Goal: Information Seeking & Learning: Learn about a topic

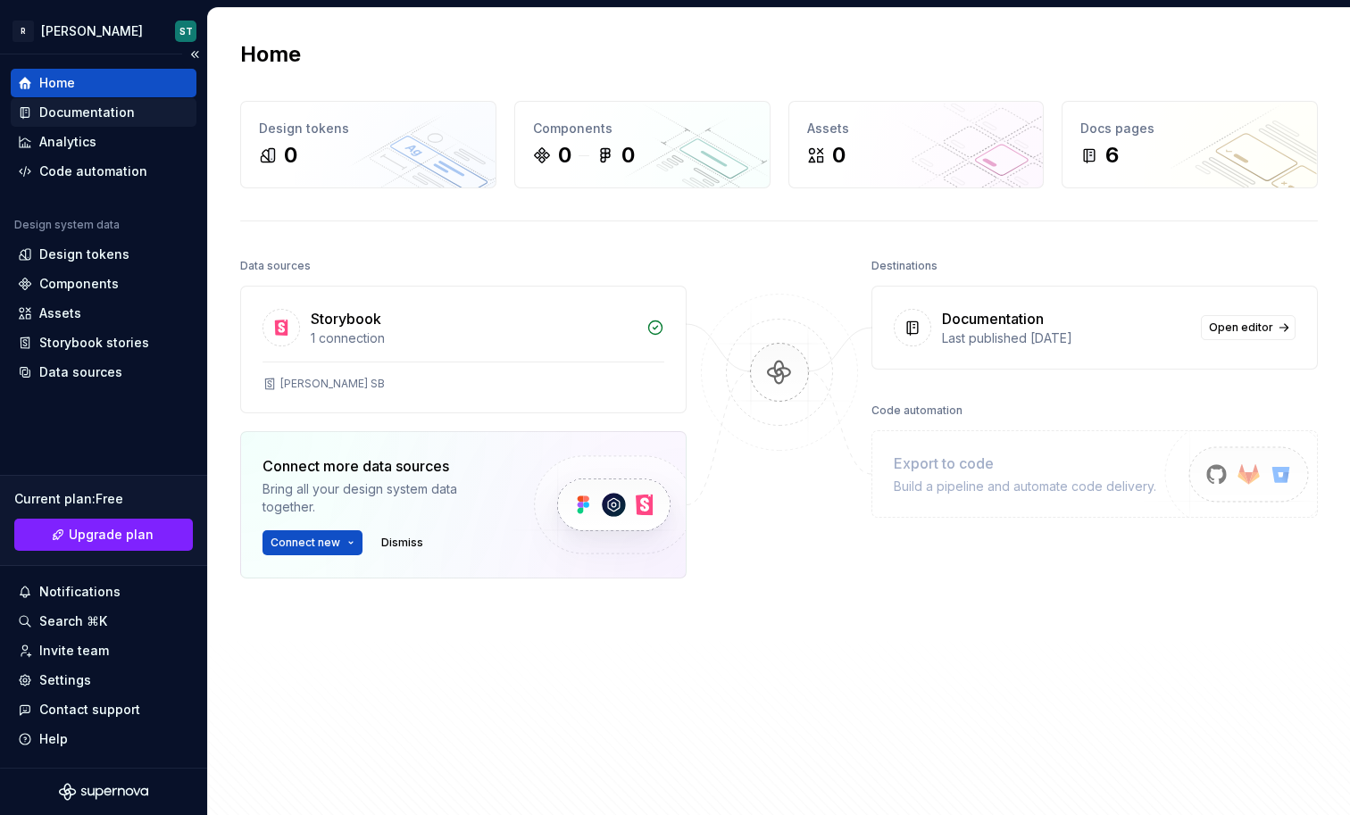
click at [90, 109] on div "Documentation" at bounding box center [87, 113] width 96 height 18
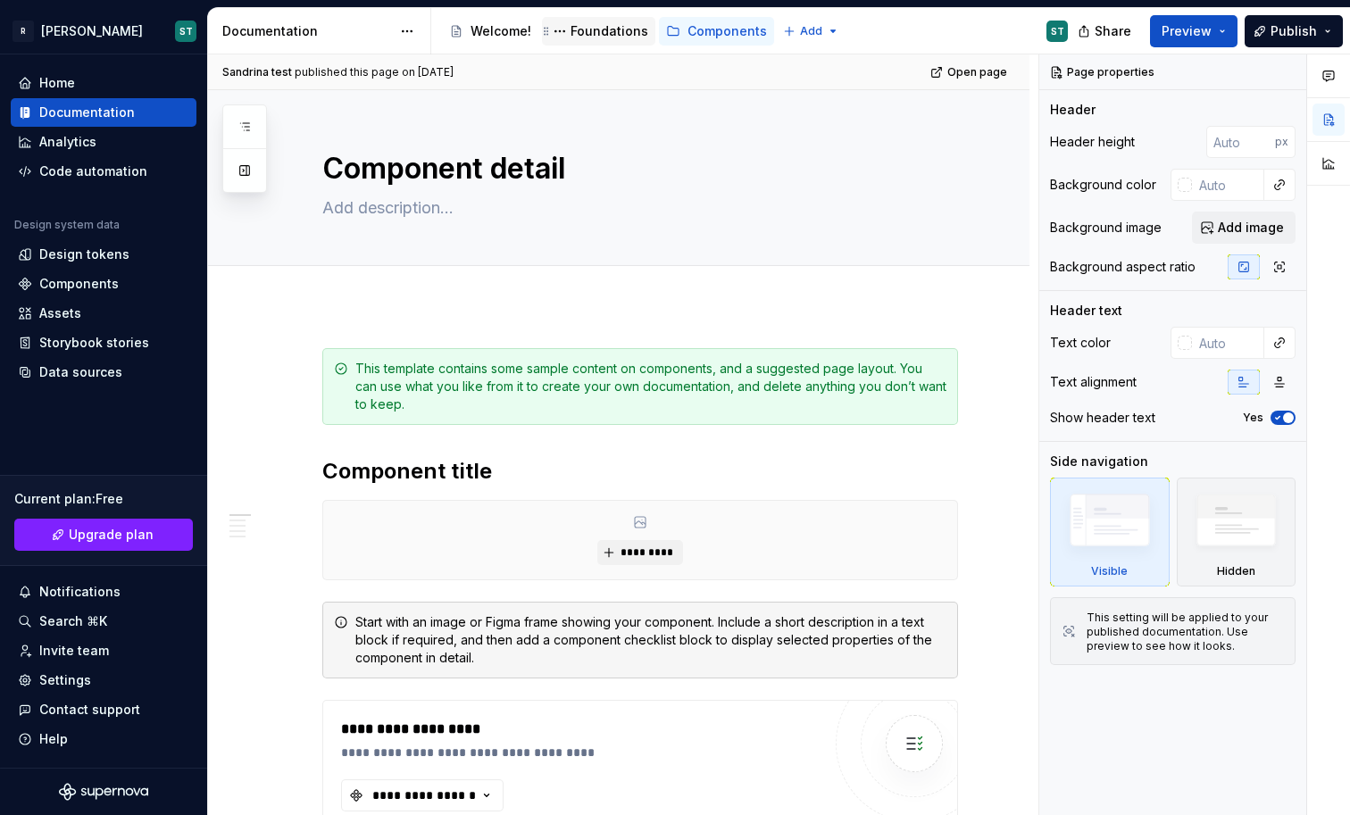
click at [602, 35] on div "Foundations" at bounding box center [609, 31] width 78 height 18
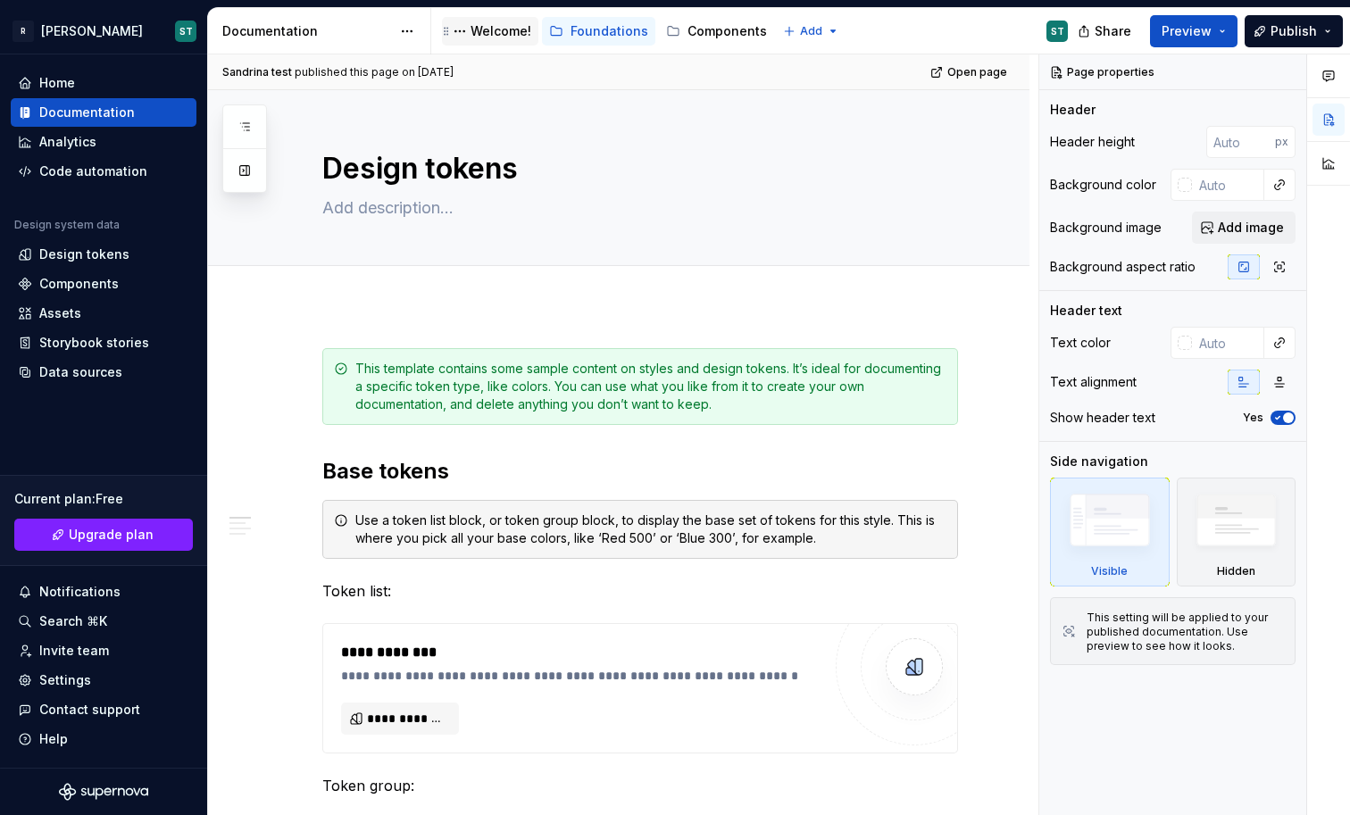
click at [501, 35] on div "Welcome!" at bounding box center [500, 31] width 61 height 18
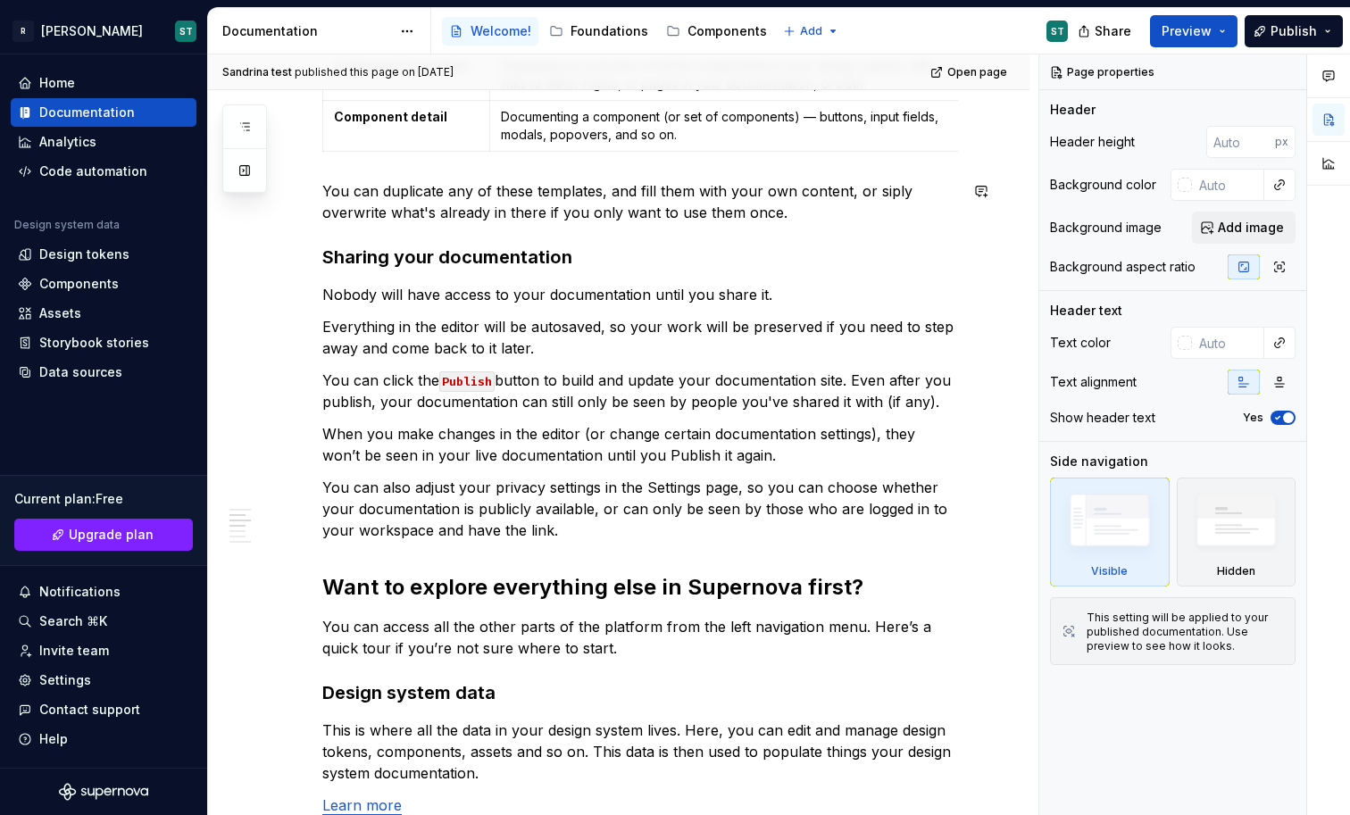
scroll to position [717, 0]
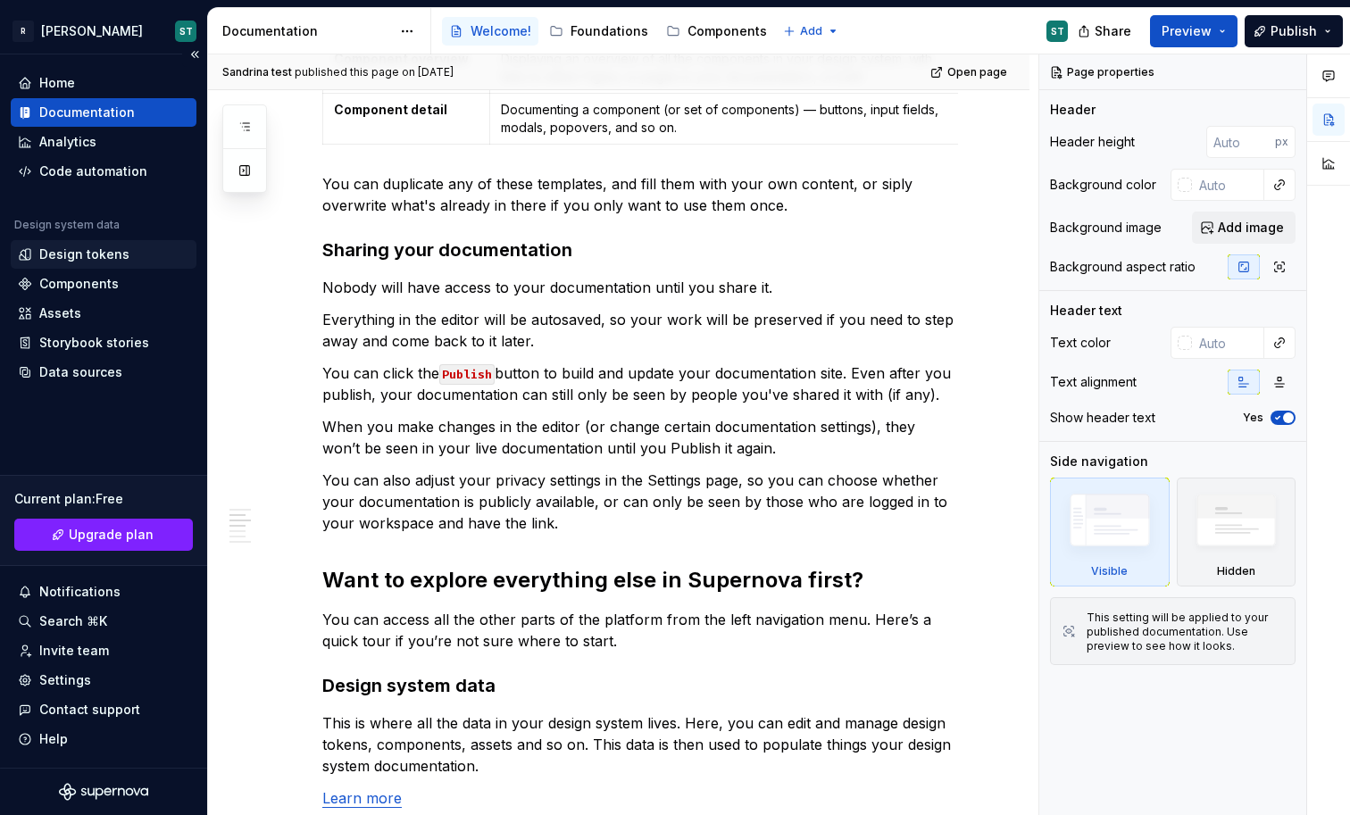
type textarea "*"
click at [135, 257] on div "Design tokens" at bounding box center [103, 254] width 171 height 18
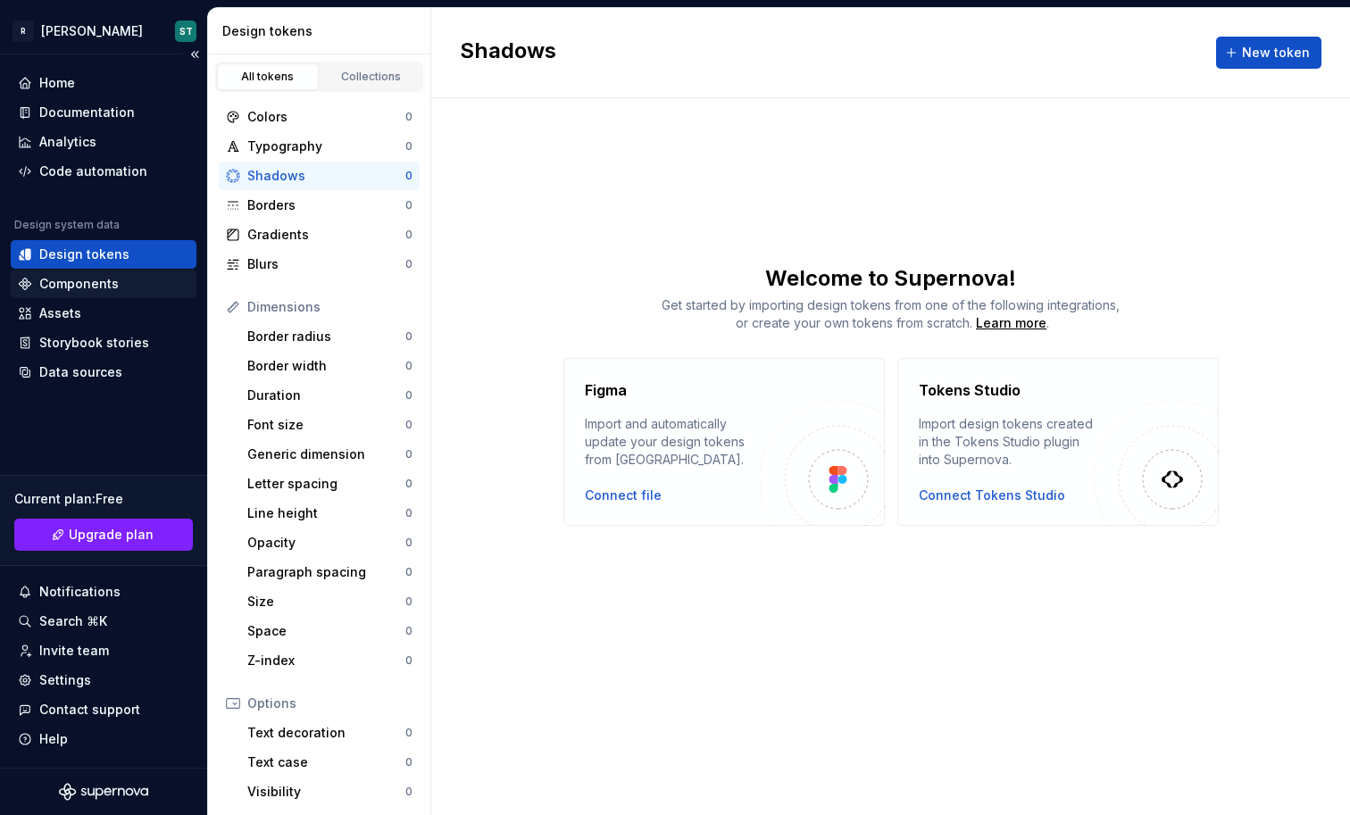
click at [124, 291] on div "Components" at bounding box center [103, 284] width 171 height 18
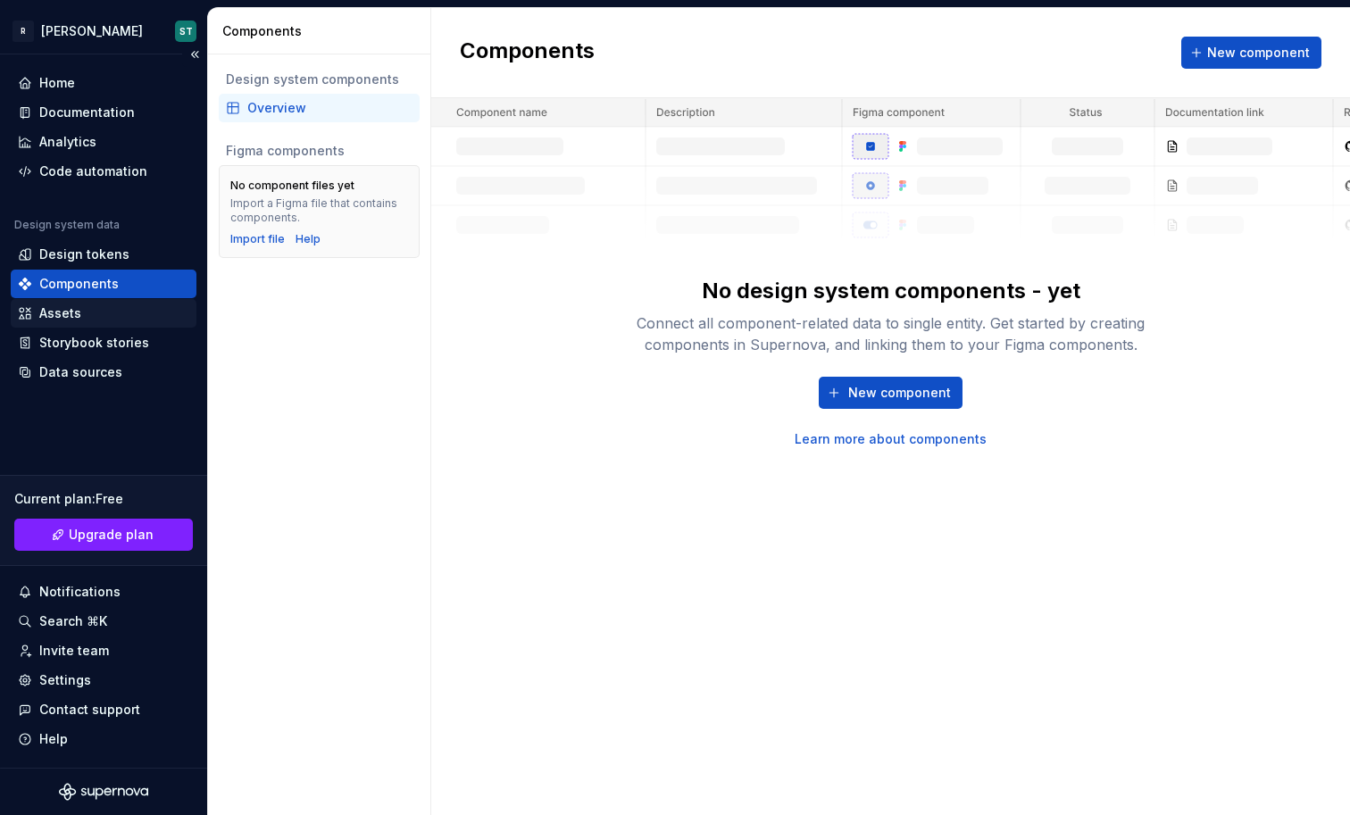
click at [119, 315] on div "Assets" at bounding box center [103, 313] width 171 height 18
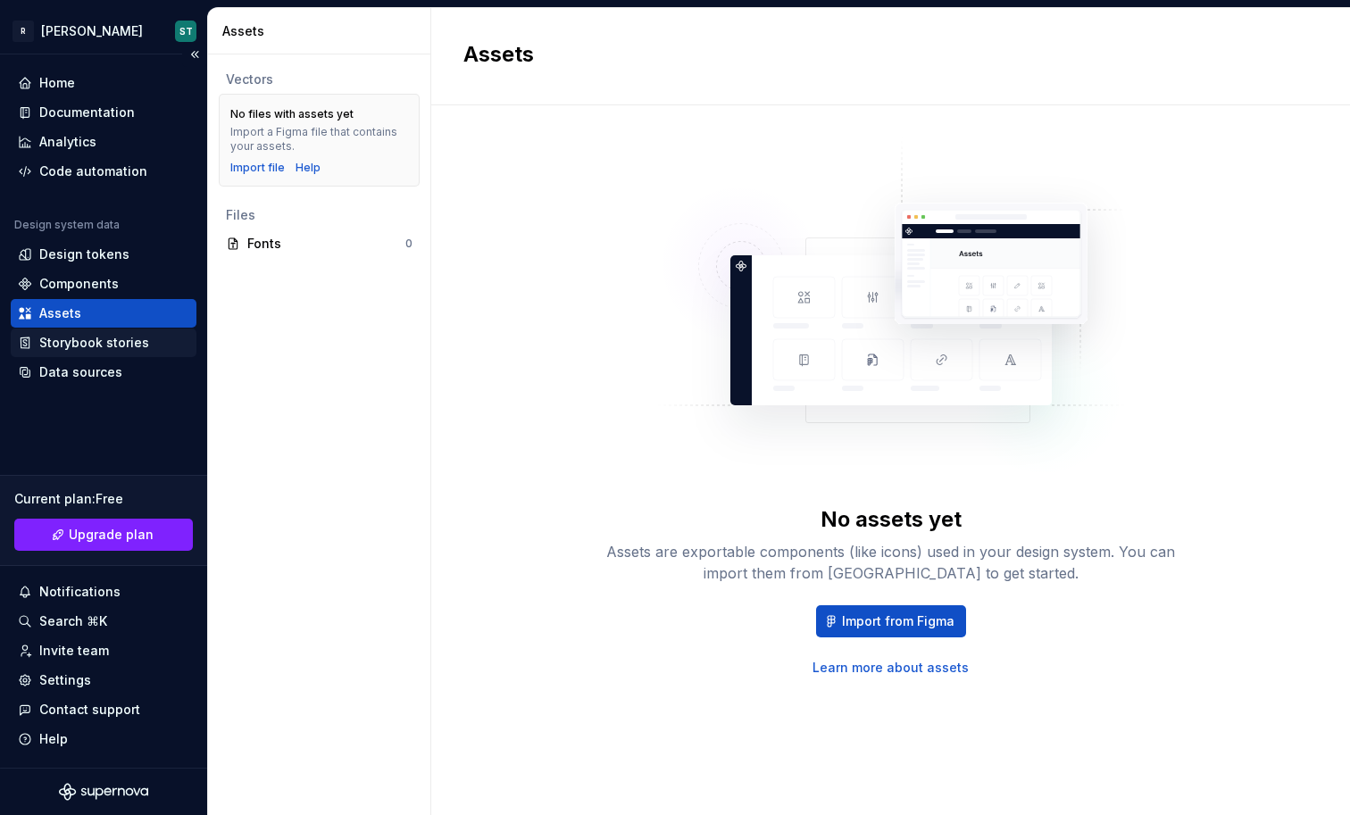
click at [107, 352] on div "Storybook stories" at bounding box center [104, 342] width 186 height 29
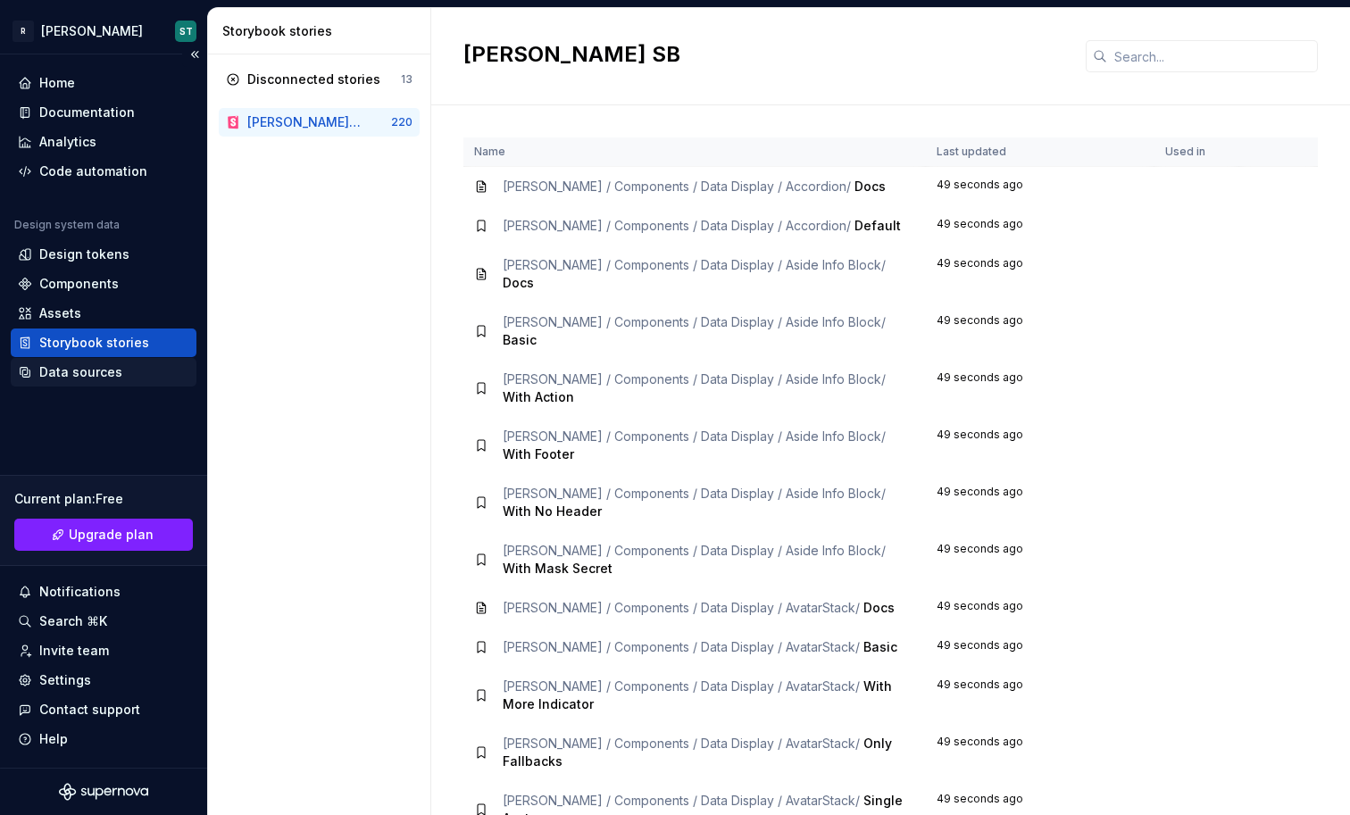
click at [111, 365] on div "Data sources" at bounding box center [80, 372] width 83 height 18
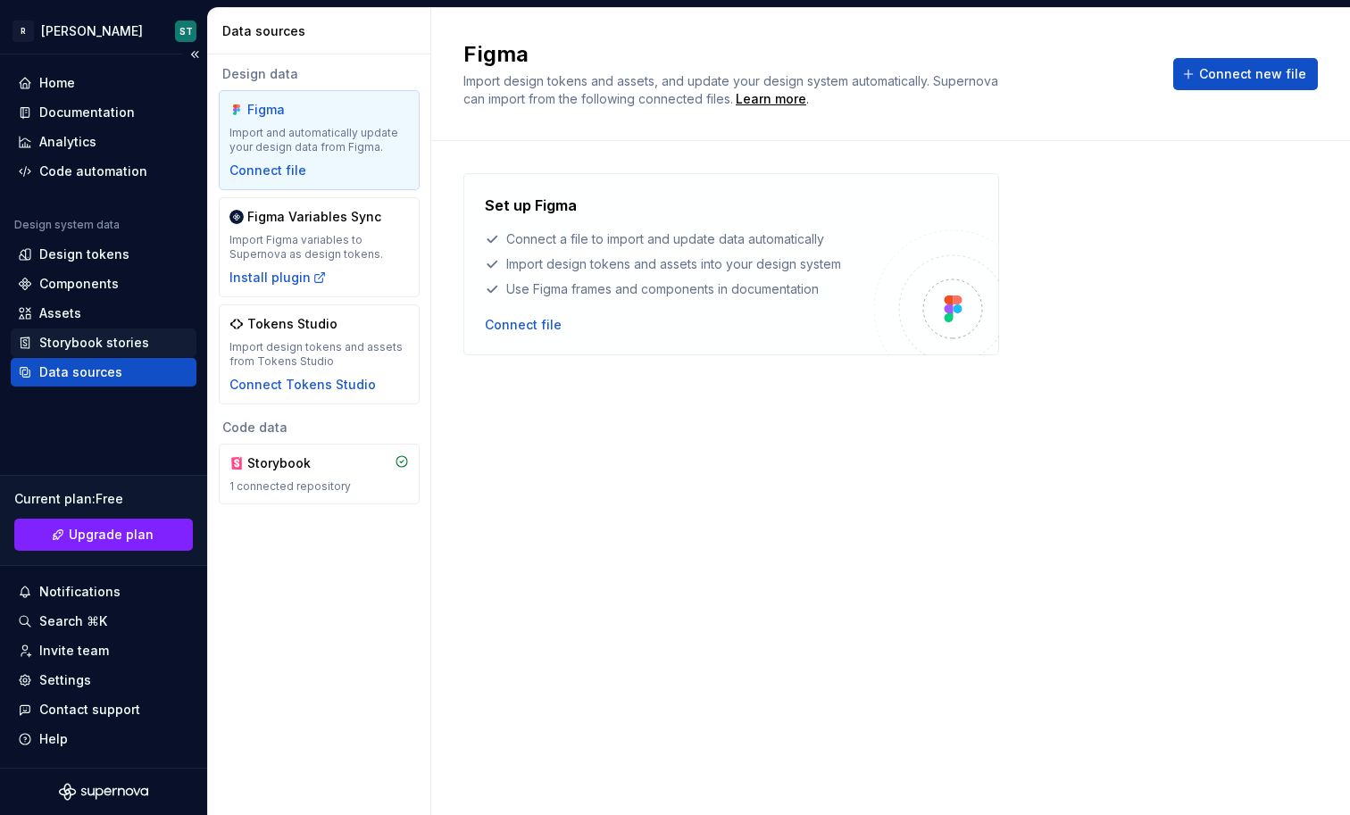
click at [116, 347] on div "Storybook stories" at bounding box center [94, 343] width 110 height 18
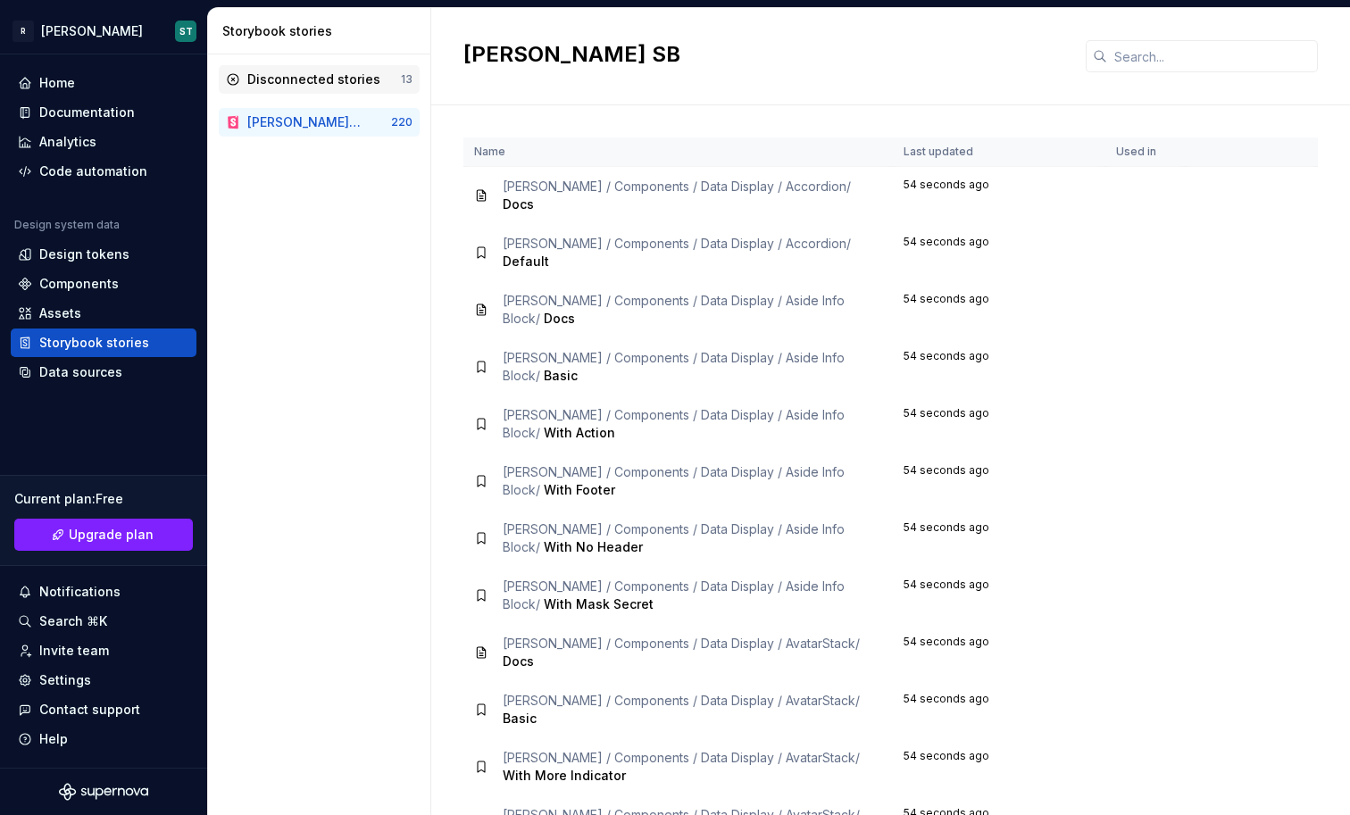
click at [337, 71] on div "Disconnected stories" at bounding box center [313, 80] width 133 height 18
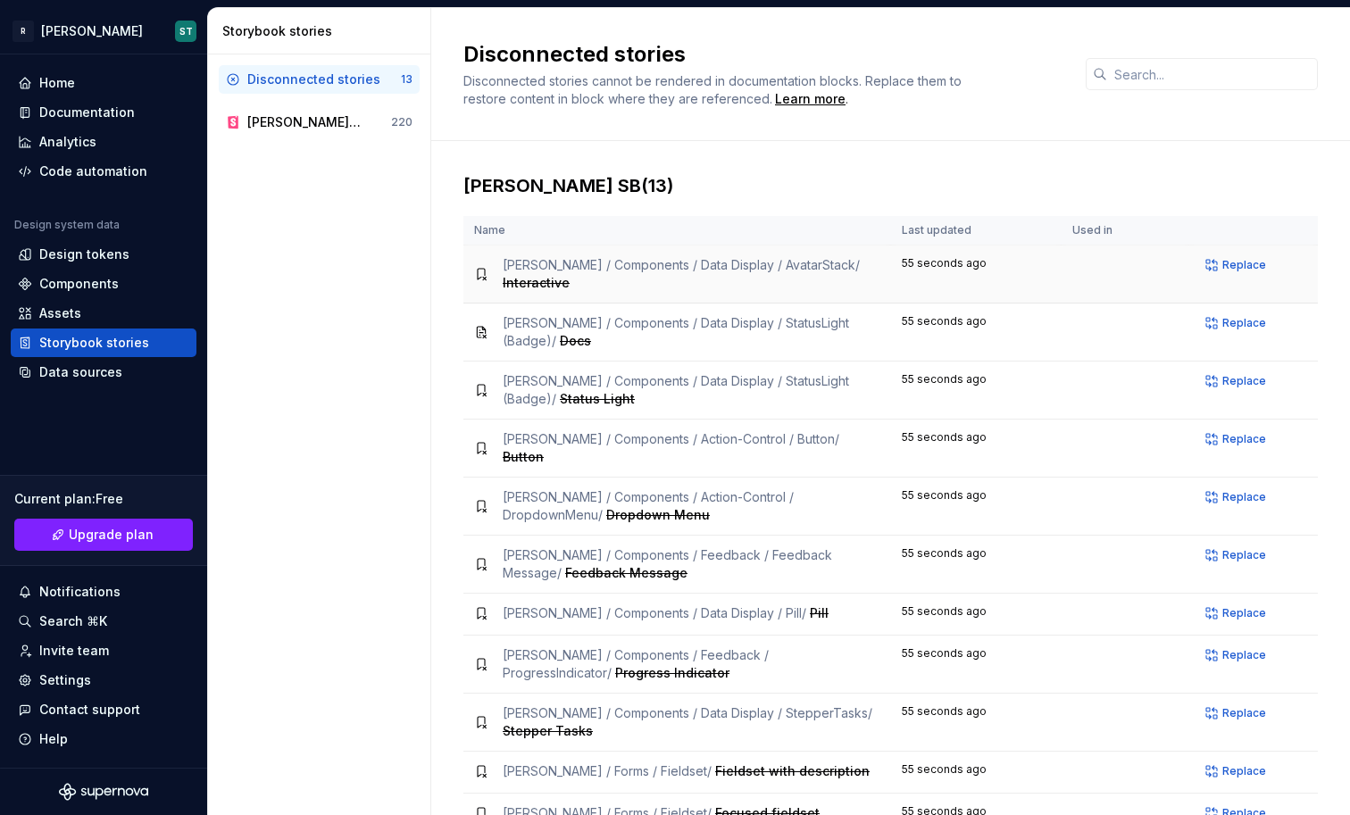
click at [694, 268] on span "[PERSON_NAME] / Components / Data Display / AvatarStack /" at bounding box center [681, 264] width 357 height 15
click at [327, 127] on div "[PERSON_NAME] SB" at bounding box center [319, 122] width 144 height 18
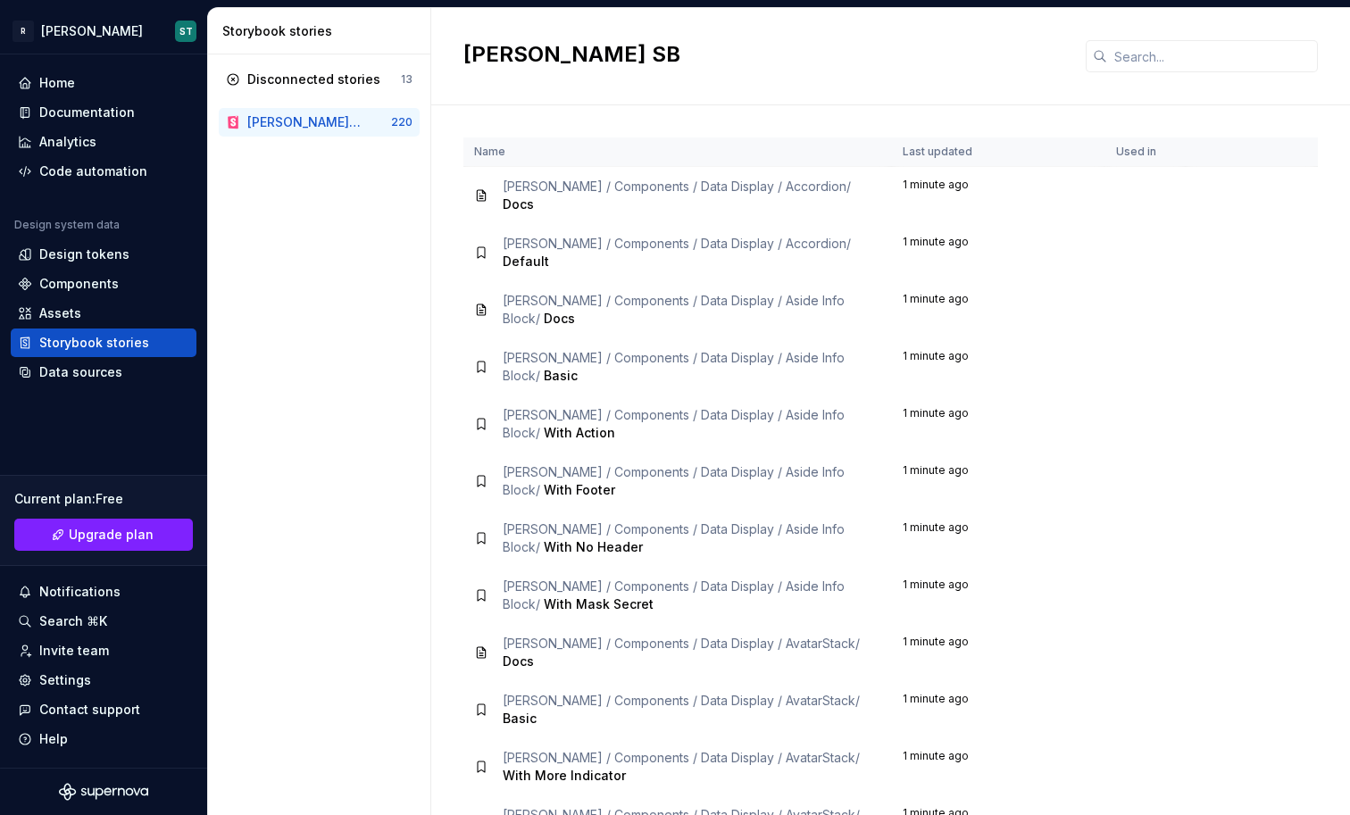
click at [717, 236] on span "[PERSON_NAME] / Components / Data Display / Accordion /" at bounding box center [677, 243] width 348 height 15
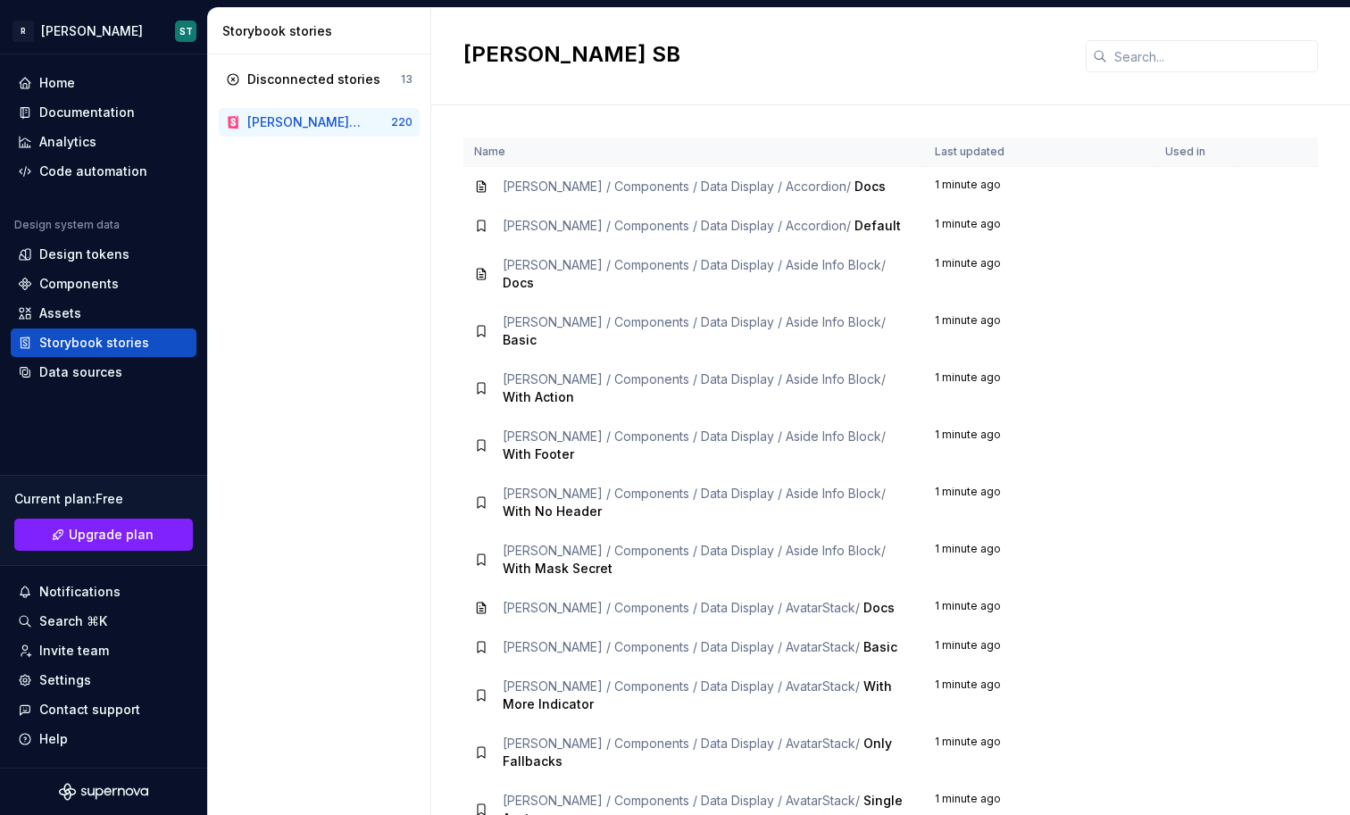
click at [854, 182] on span "Docs" at bounding box center [869, 186] width 31 height 15
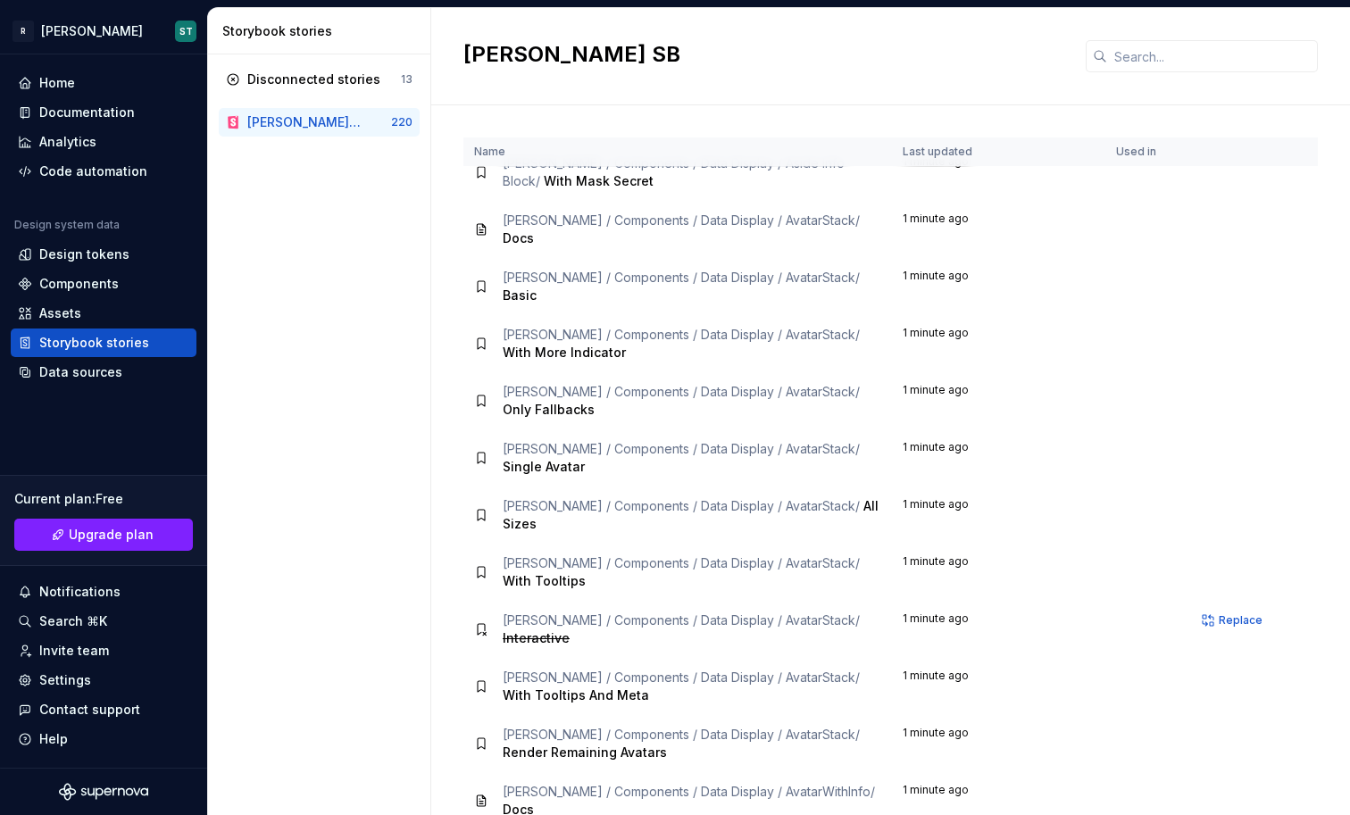
scroll to position [353, 0]
click at [120, 370] on div "Data sources" at bounding box center [103, 372] width 171 height 18
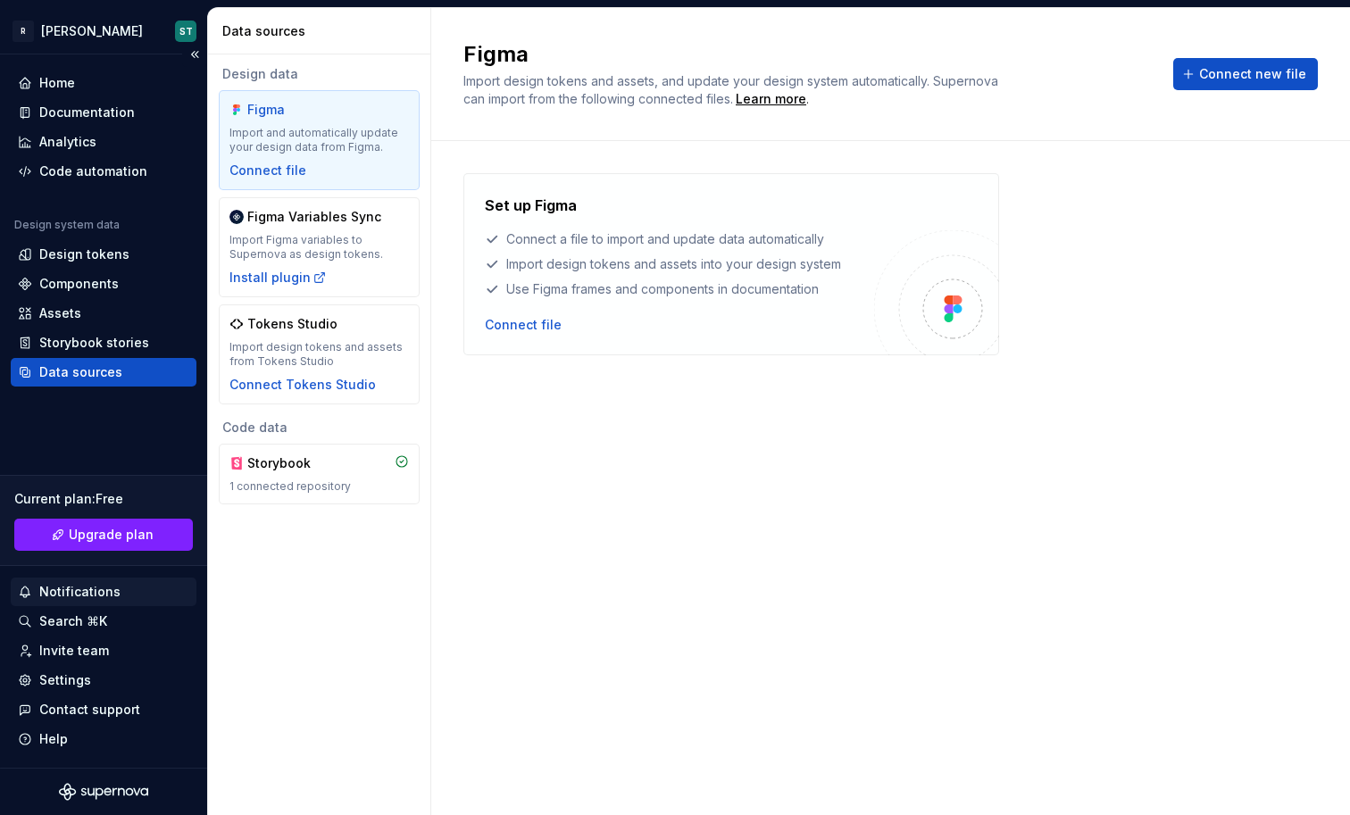
click at [112, 598] on div "Notifications" at bounding box center [79, 592] width 81 height 18
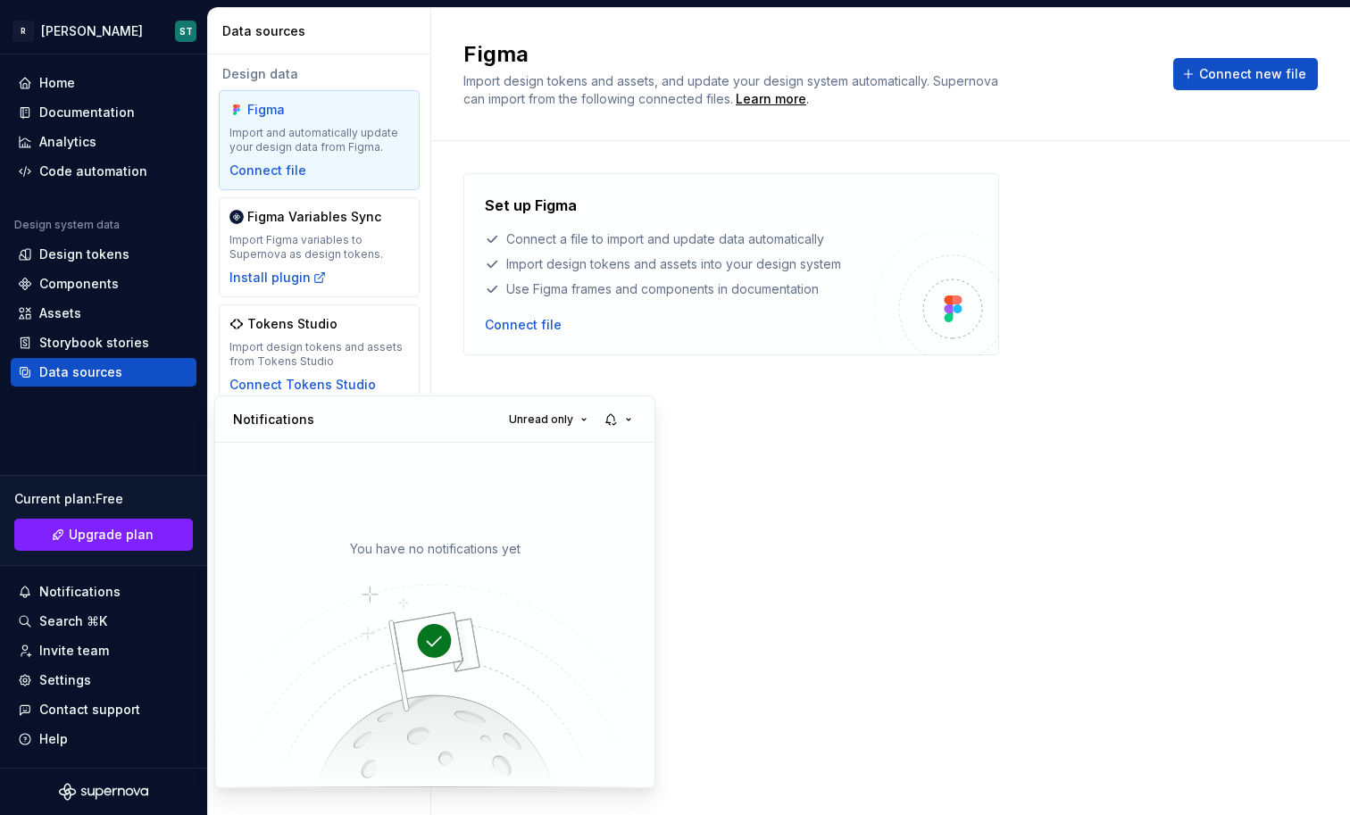
click at [111, 626] on html "R [PERSON_NAME] ST Home Documentation Analytics Code automation Design system d…" at bounding box center [675, 407] width 1350 height 815
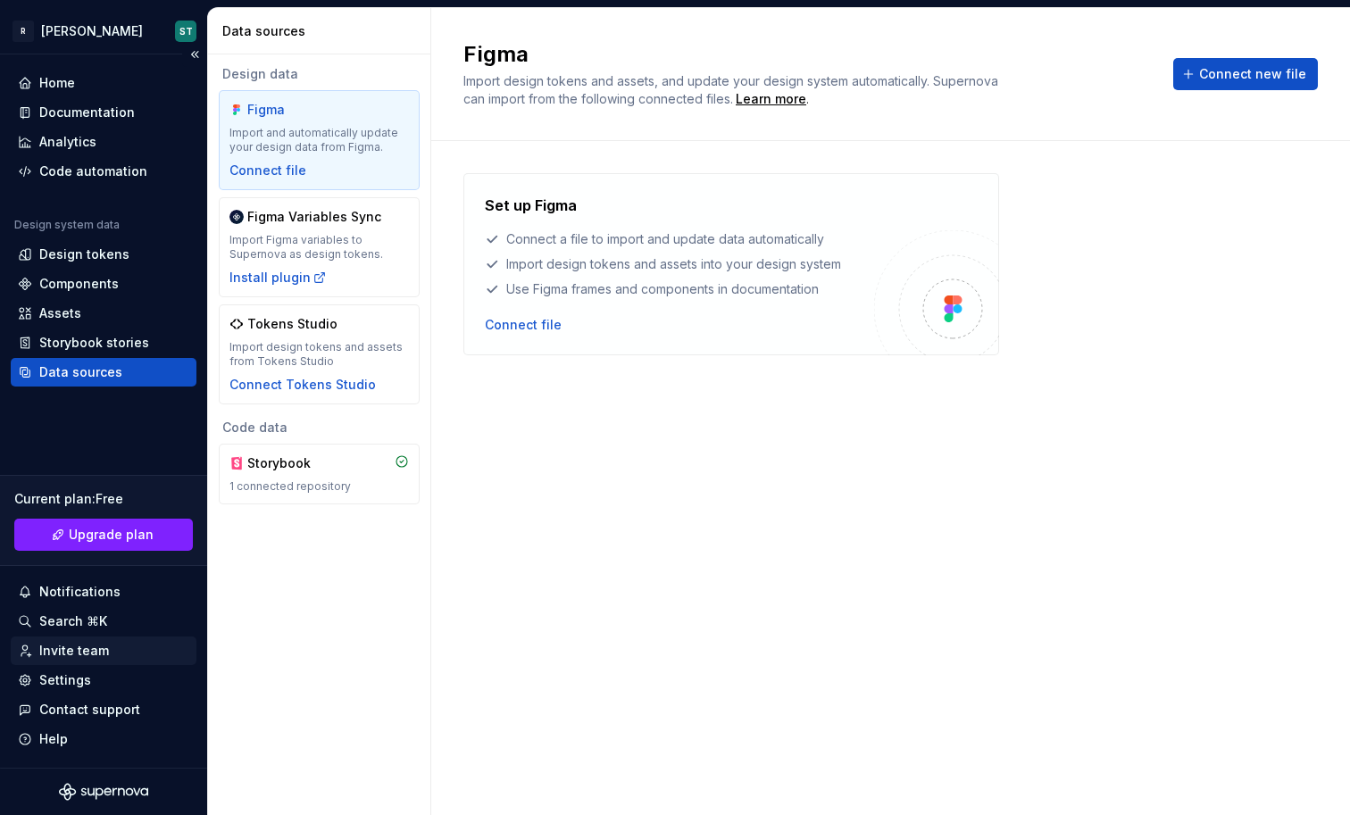
click at [94, 654] on div "Invite team" at bounding box center [74, 651] width 70 height 18
click at [89, 675] on div "Settings" at bounding box center [103, 680] width 171 height 18
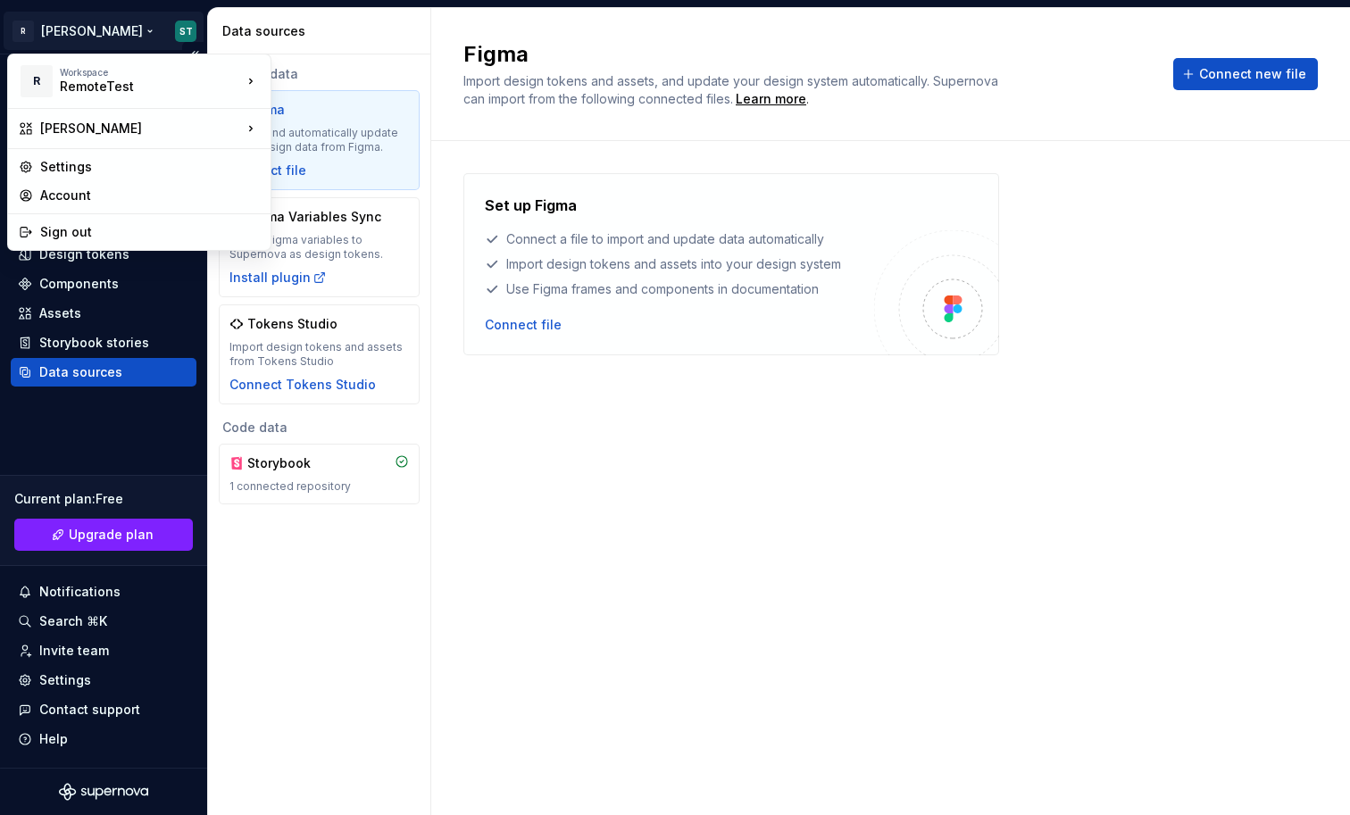
click at [72, 32] on html "R [PERSON_NAME] ST Home Documentation Analytics Code automation Design system d…" at bounding box center [675, 407] width 1350 height 815
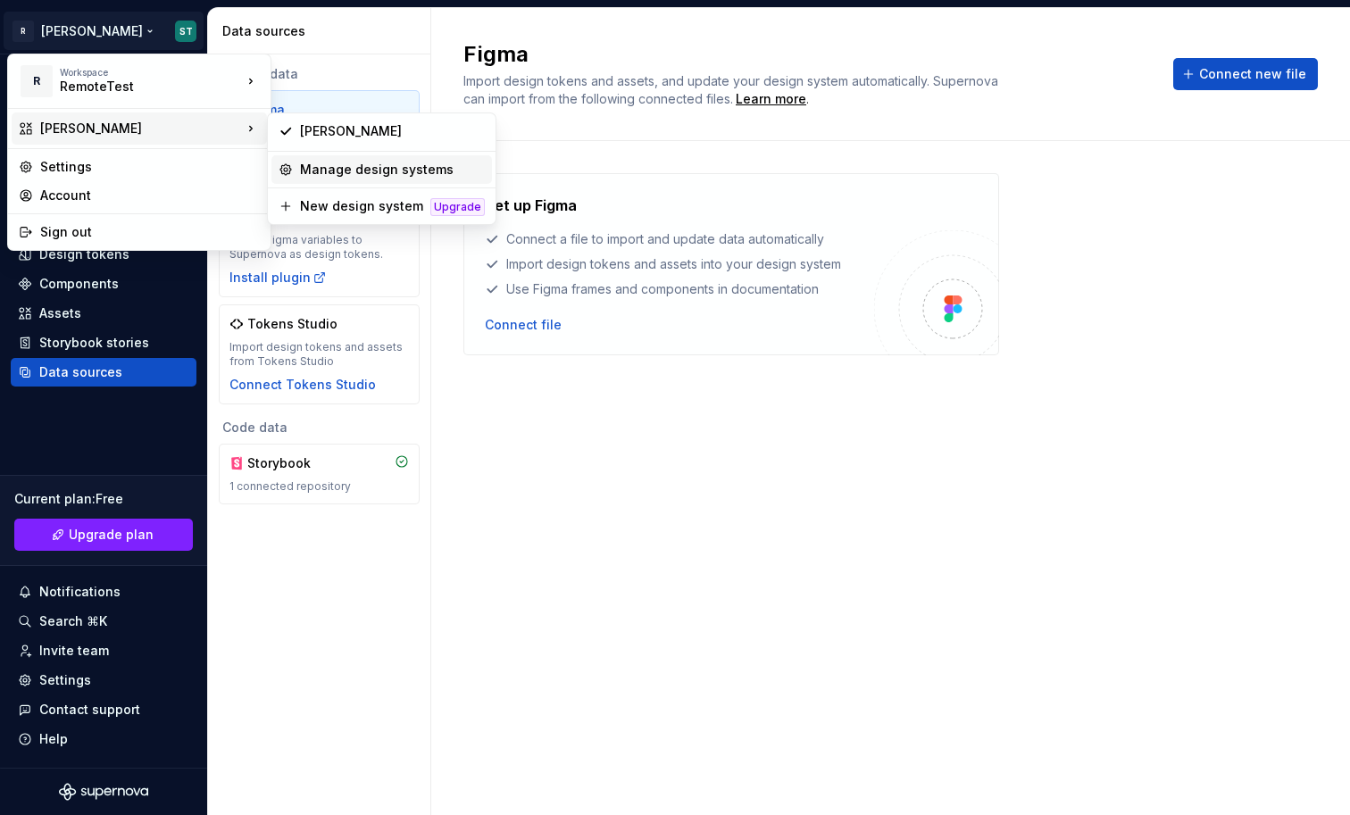
click at [355, 167] on div "Manage design systems" at bounding box center [392, 170] width 185 height 18
